Goal: Transaction & Acquisition: Obtain resource

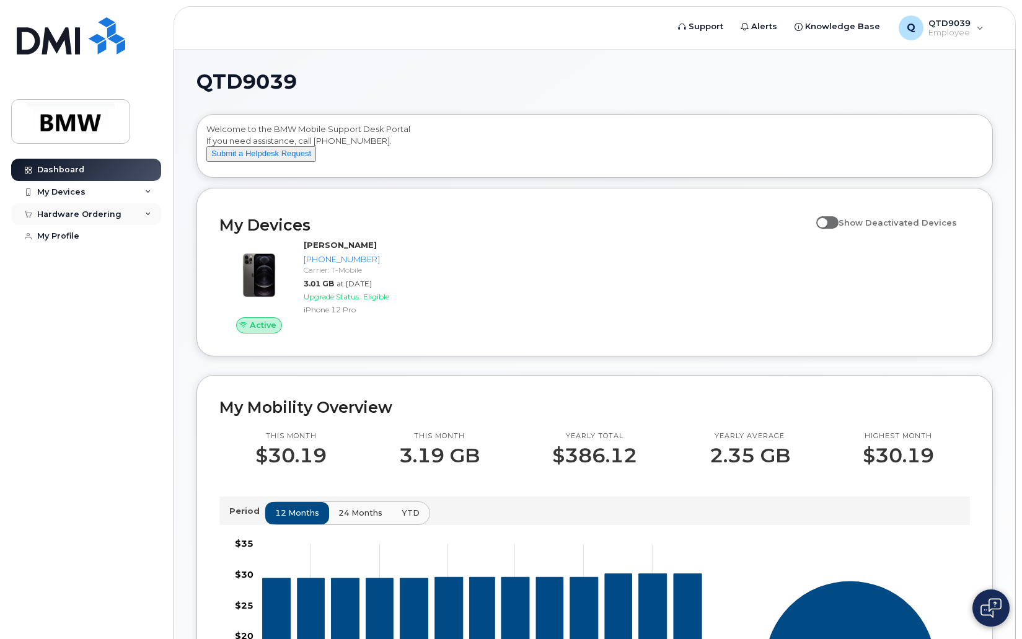
click at [73, 210] on div "Hardware Ordering" at bounding box center [79, 215] width 84 height 10
click at [66, 233] on div "My Orders" at bounding box center [65, 236] width 45 height 11
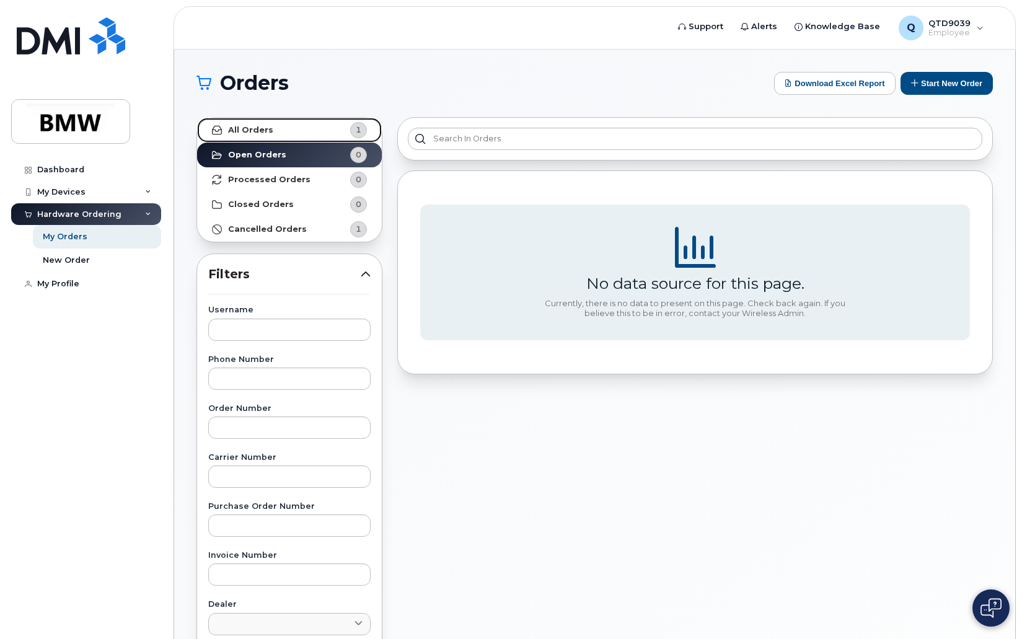
click at [250, 126] on strong "All Orders" at bounding box center [250, 130] width 45 height 10
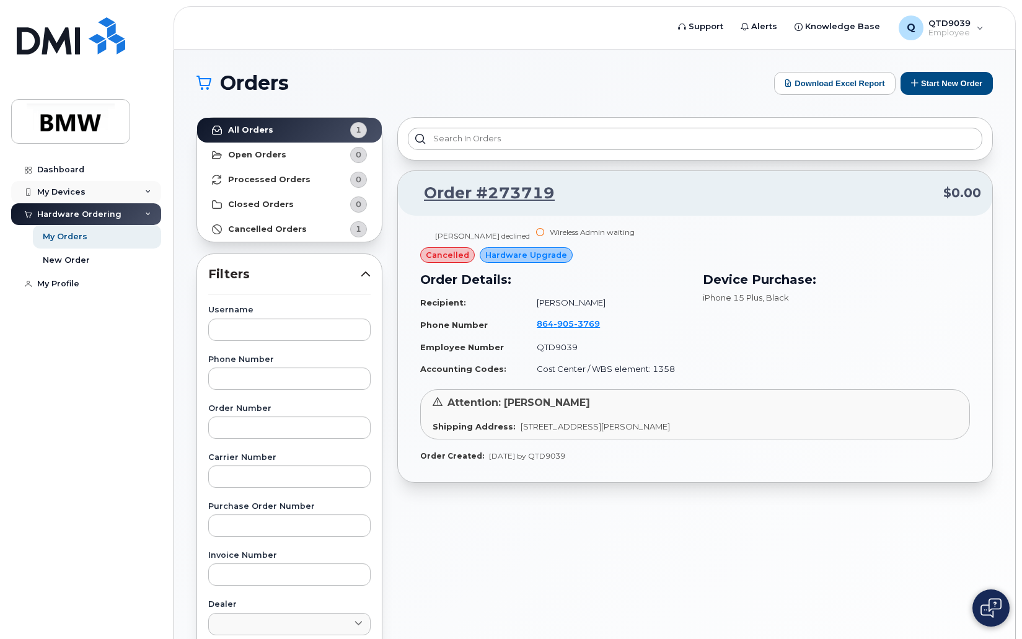
click at [53, 189] on div "My Devices" at bounding box center [61, 192] width 48 height 10
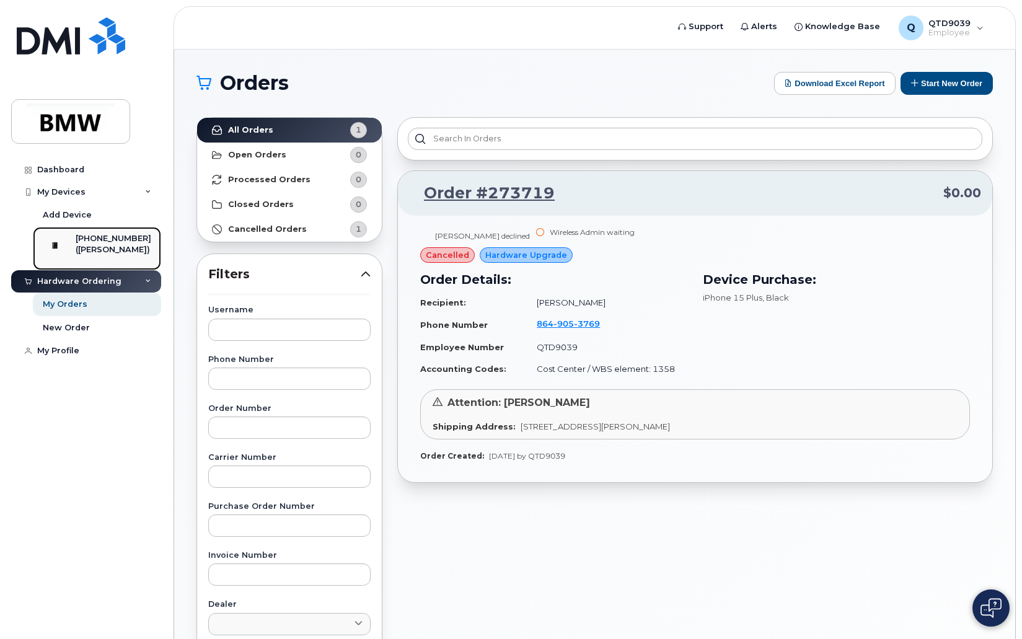
click at [123, 240] on div "[PHONE_NUMBER]" at bounding box center [114, 238] width 76 height 11
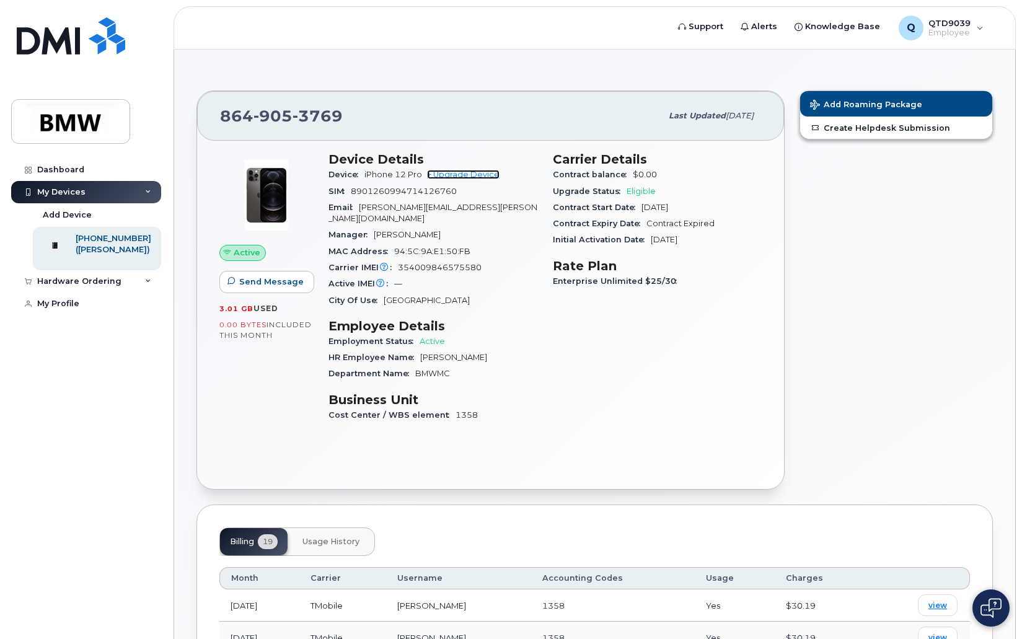
click at [466, 170] on link "+ Upgrade Device" at bounding box center [463, 174] width 73 height 9
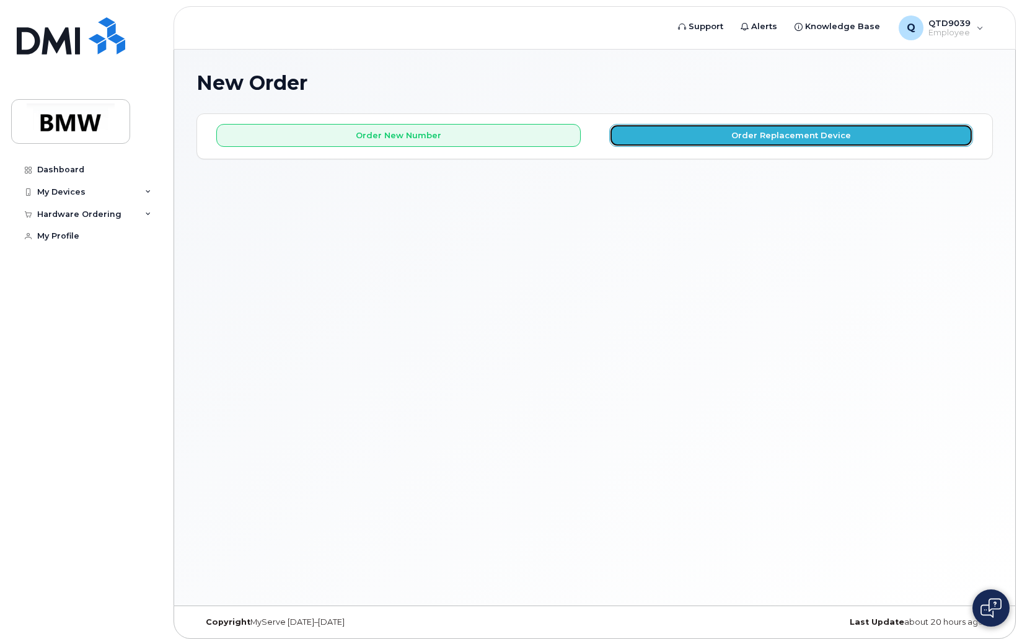
click at [669, 136] on button "Order Replacement Device" at bounding box center [791, 135] width 365 height 23
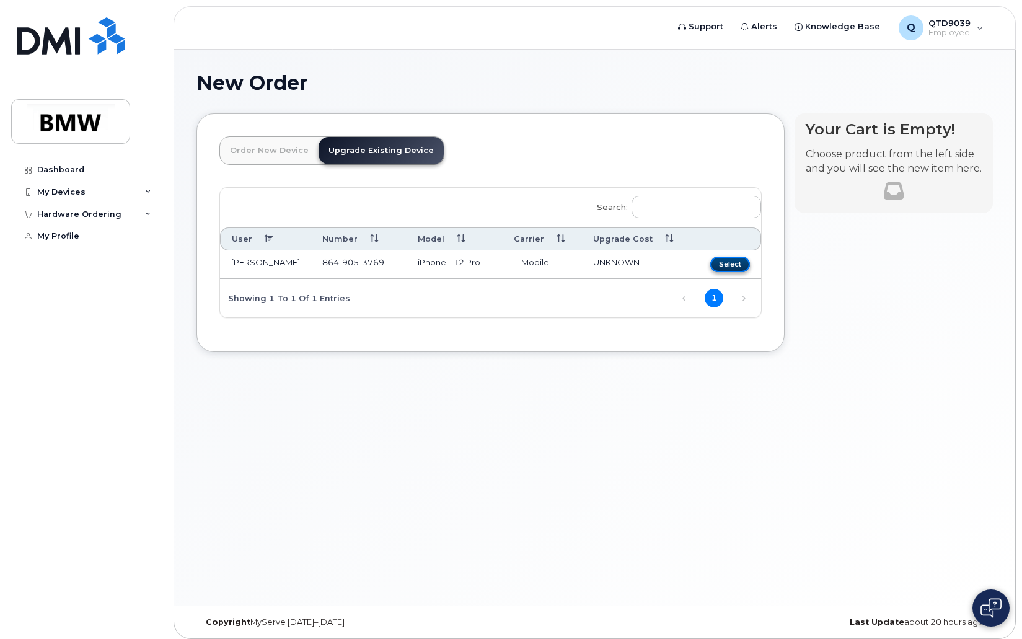
click at [724, 264] on button "Select" at bounding box center [730, 264] width 40 height 15
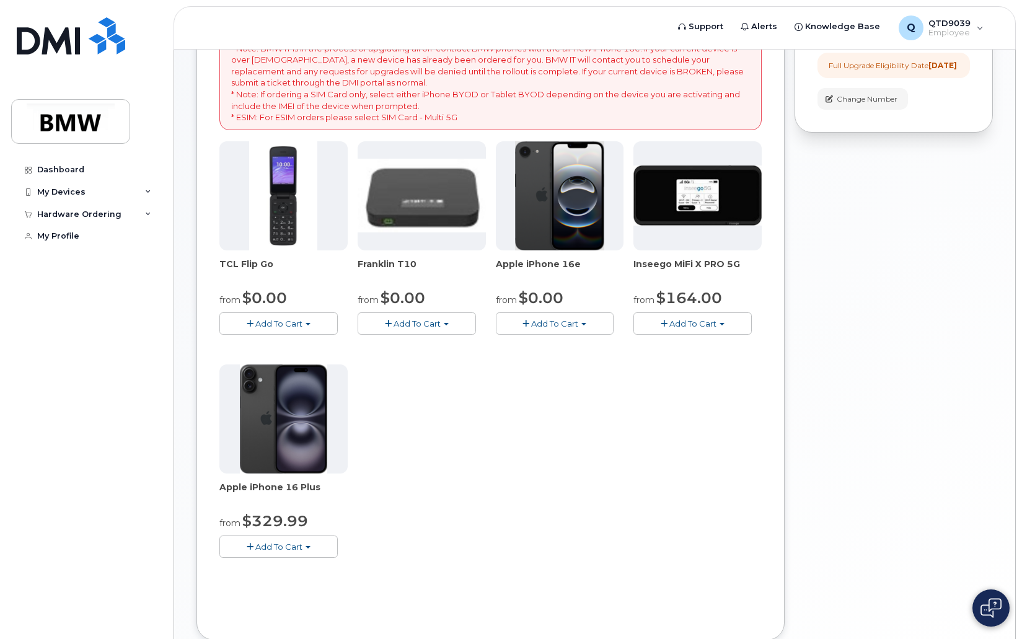
scroll to position [208, 0]
click at [531, 222] on img at bounding box center [559, 195] width 89 height 109
click at [562, 199] on img at bounding box center [559, 195] width 89 height 109
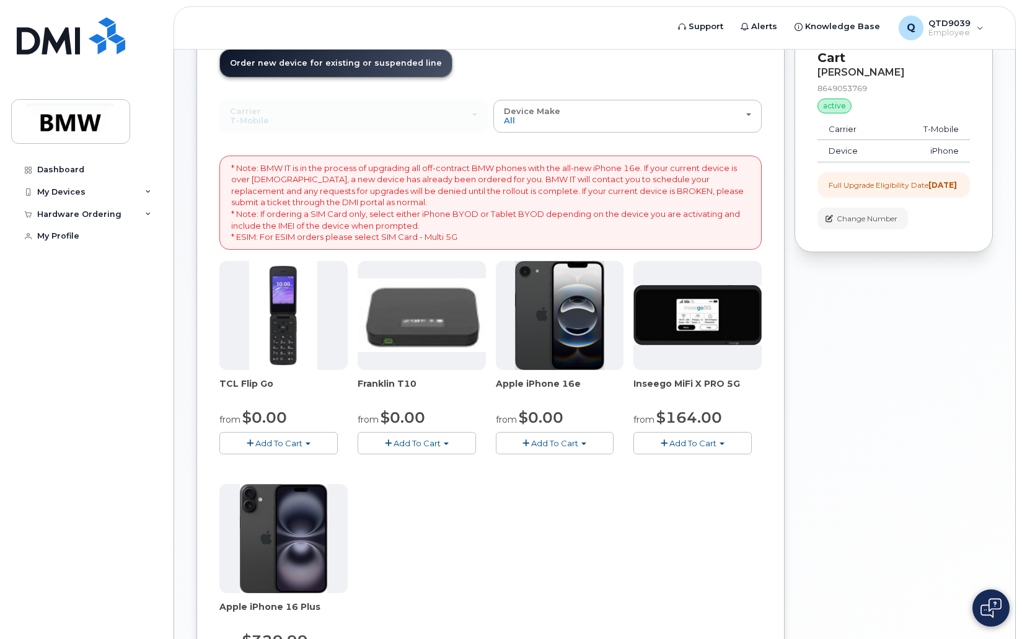
scroll to position [0, 0]
